Goal: Task Accomplishment & Management: Use online tool/utility

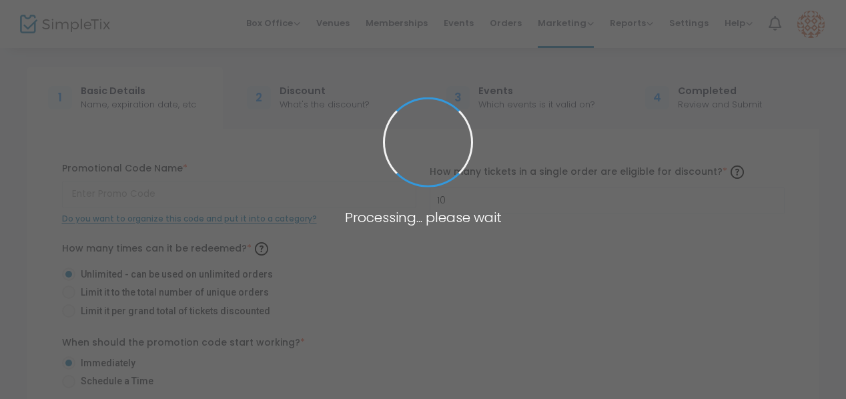
type input "[PERSON_NAME]"
type input "40"
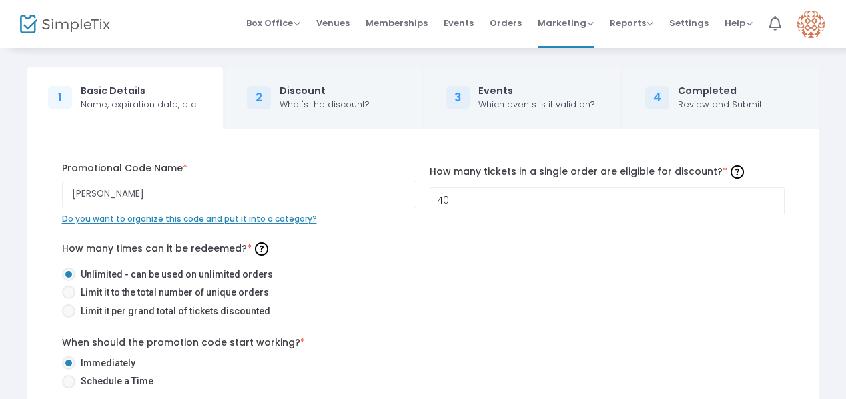
click at [274, 21] on span "Box Office" at bounding box center [273, 23] width 54 height 13
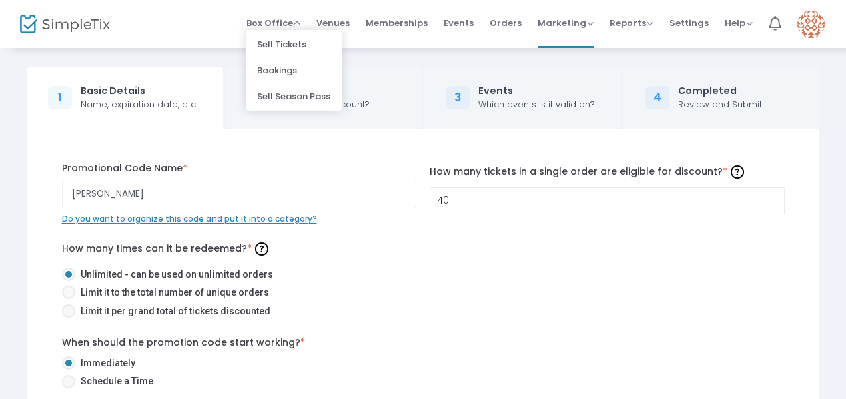
click at [278, 41] on li "Sell Tickets" at bounding box center [293, 44] width 95 height 26
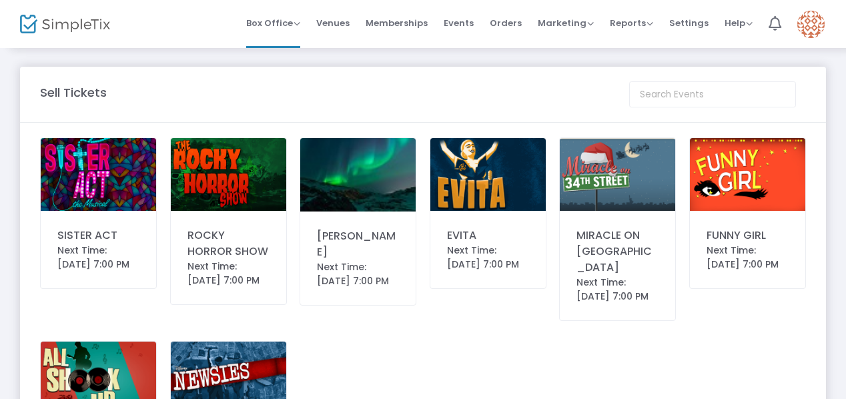
click at [364, 164] on img at bounding box center [357, 174] width 115 height 73
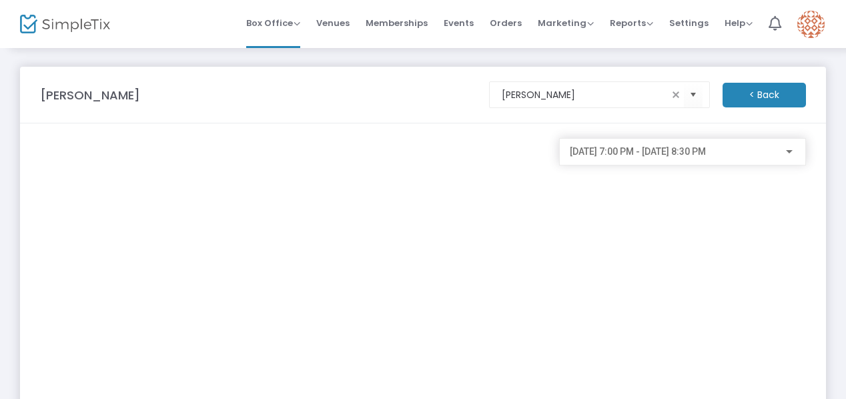
click at [590, 278] on div "[DATE] 7:00 PM - [DATE] 8:30 PM" at bounding box center [683, 286] width 260 height 297
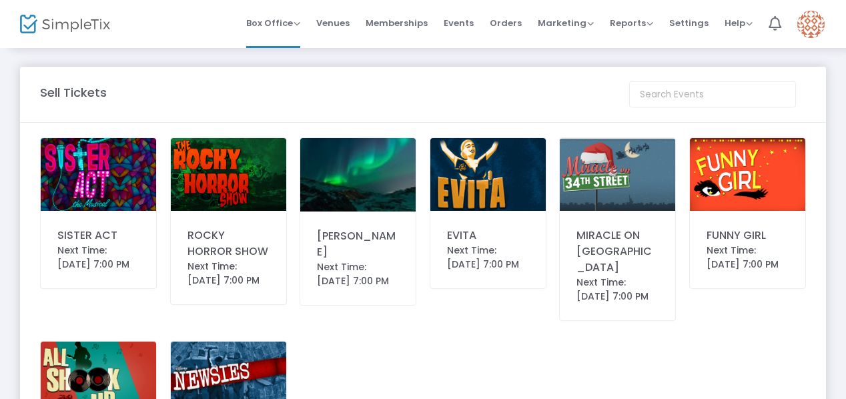
click at [368, 173] on img at bounding box center [357, 174] width 115 height 73
